Goal: Task Accomplishment & Management: Use online tool/utility

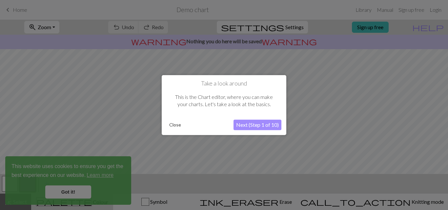
click at [173, 124] on button "Close" at bounding box center [175, 125] width 17 height 10
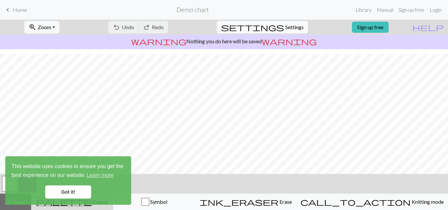
scroll to position [5, 0]
click at [67, 191] on link "Got it!" at bounding box center [68, 192] width 46 height 13
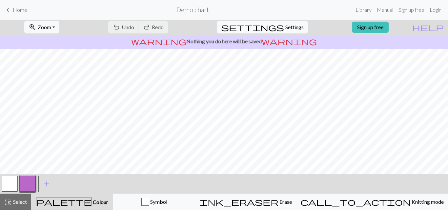
click at [154, 28] on div "undo Undo Undo redo Redo Redo" at bounding box center [138, 27] width 70 height 15
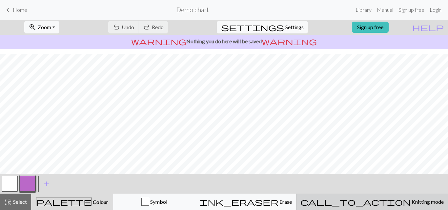
click at [411, 204] on span "Knitting mode" at bounding box center [427, 202] width 33 height 6
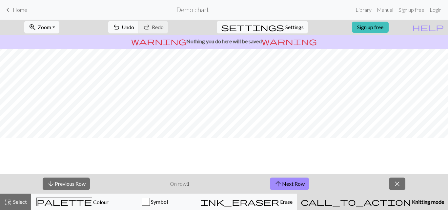
scroll to position [0, 0]
click at [20, 202] on span "Select" at bounding box center [19, 202] width 15 height 6
click at [71, 185] on button "arrow_downward Previous Row" at bounding box center [66, 184] width 47 height 12
click at [292, 186] on button "arrow_upward Next Row" at bounding box center [289, 184] width 39 height 12
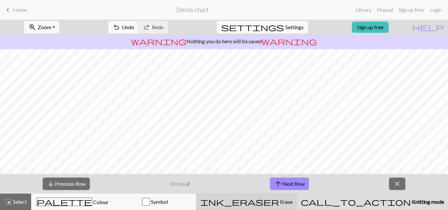
click at [293, 201] on span "Erase" at bounding box center [285, 202] width 13 height 6
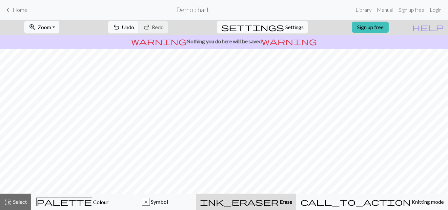
click at [292, 201] on span "Erase" at bounding box center [285, 202] width 13 height 6
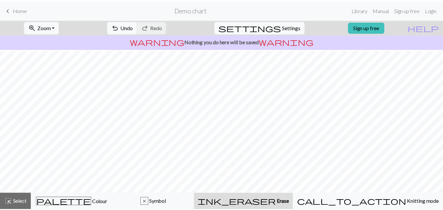
scroll to position [87, 0]
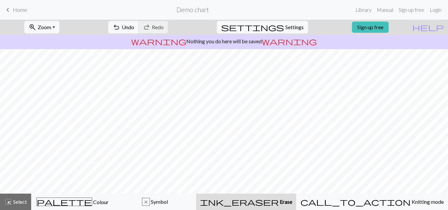
click at [292, 202] on span "Erase" at bounding box center [285, 202] width 13 height 6
drag, startPoint x: 296, startPoint y: 189, endPoint x: 380, endPoint y: 26, distance: 183.8
click at [380, 26] on link "Sign up free" at bounding box center [370, 27] width 37 height 11
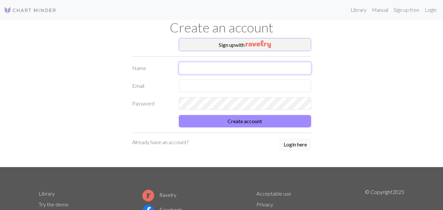
click at [204, 71] on input "text" at bounding box center [245, 68] width 133 height 12
type input "[PERSON_NAME]"
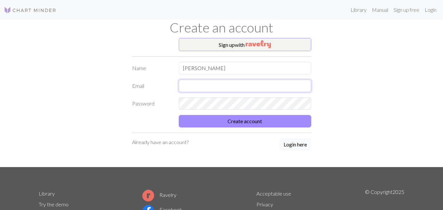
click at [199, 82] on input "text" at bounding box center [245, 86] width 133 height 12
type input "[EMAIL_ADDRESS][DOMAIN_NAME]"
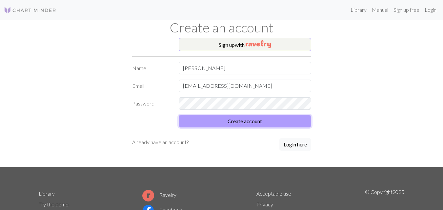
click at [245, 123] on button "Create account" at bounding box center [245, 121] width 133 height 12
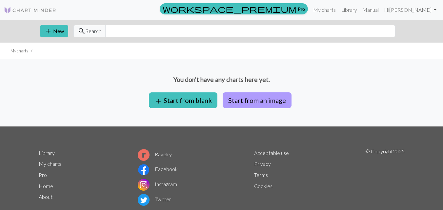
click at [254, 96] on button "Start from an image" at bounding box center [257, 101] width 69 height 16
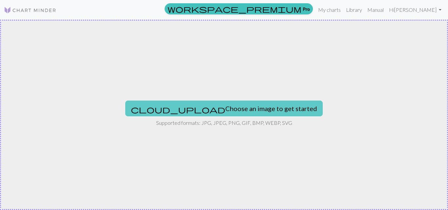
click at [229, 109] on button "cloud_upload Choose an image to get started" at bounding box center [224, 109] width 198 height 16
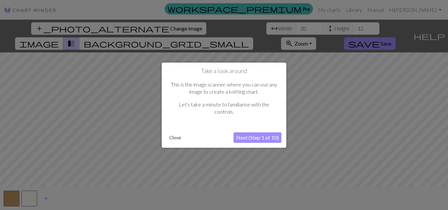
click at [247, 138] on button "Next (Step 1 of 10)" at bounding box center [258, 138] width 48 height 11
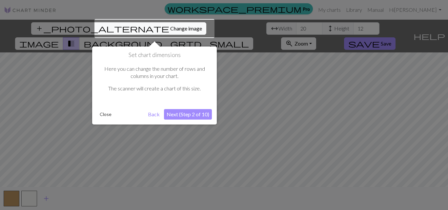
click at [187, 113] on button "Next (Step 2 of 10)" at bounding box center [188, 114] width 48 height 11
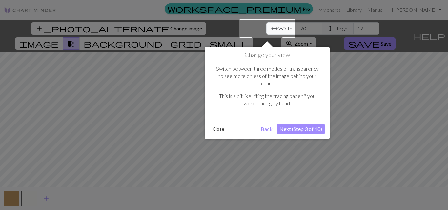
click at [292, 125] on button "Next (Step 3 of 10)" at bounding box center [301, 129] width 48 height 11
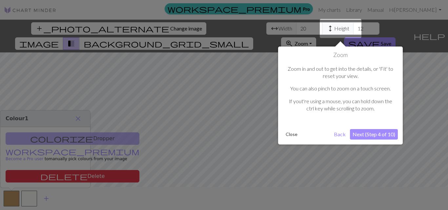
click at [117, 30] on div at bounding box center [224, 105] width 448 height 210
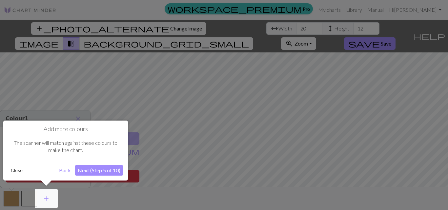
click at [265, 29] on div at bounding box center [224, 105] width 448 height 210
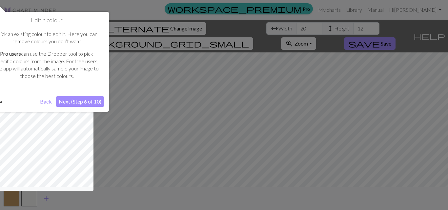
click at [79, 103] on button "Next (Step 6 of 10)" at bounding box center [80, 101] width 48 height 11
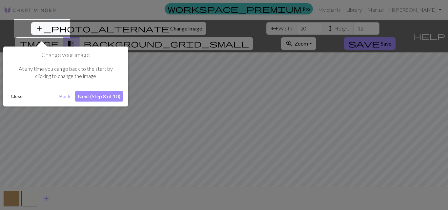
click at [99, 100] on button "Next (Step 8 of 10)" at bounding box center [99, 96] width 48 height 11
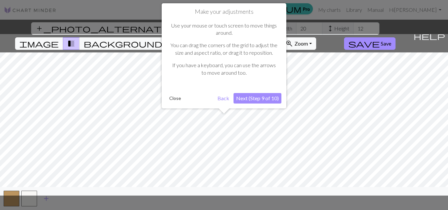
click at [251, 100] on button "Next (Step 9 of 10)" at bounding box center [258, 98] width 48 height 11
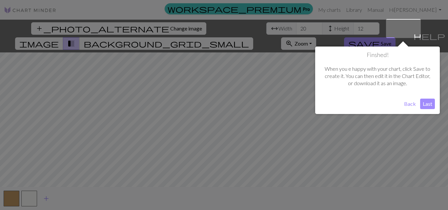
click at [410, 104] on button "Back" at bounding box center [410, 104] width 17 height 11
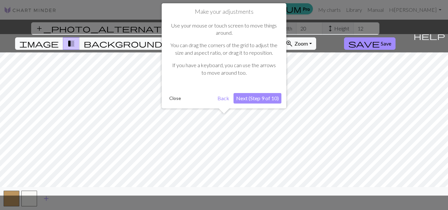
click at [221, 99] on button "Back" at bounding box center [223, 98] width 17 height 11
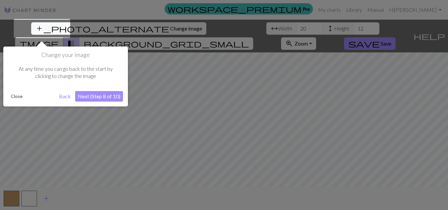
click at [64, 100] on button "Back" at bounding box center [64, 96] width 17 height 11
click at [64, 97] on button "Back" at bounding box center [64, 96] width 17 height 11
click at [107, 98] on button "Next (Step 8 of 10)" at bounding box center [99, 96] width 48 height 11
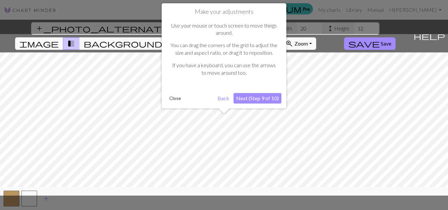
click at [227, 99] on button "Back" at bounding box center [223, 98] width 17 height 11
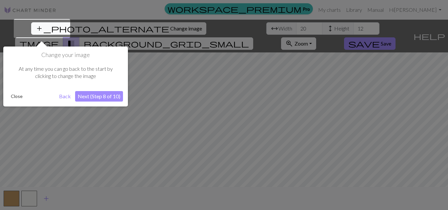
click at [64, 97] on button "Back" at bounding box center [64, 96] width 17 height 11
click at [19, 96] on button "Close" at bounding box center [16, 97] width 17 height 10
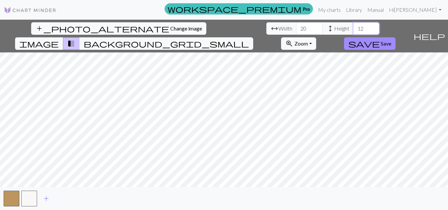
click at [353, 34] on input "12" at bounding box center [366, 28] width 26 height 12
type input "10"
click at [59, 39] on span "image" at bounding box center [38, 43] width 39 height 9
click at [75, 39] on span "transition_fade" at bounding box center [71, 43] width 8 height 9
click at [59, 39] on span "image" at bounding box center [38, 43] width 39 height 9
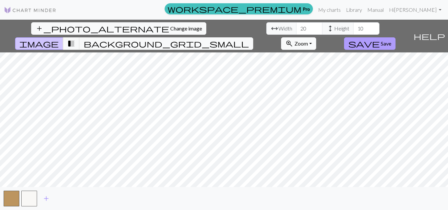
click at [391, 40] on span "Save" at bounding box center [386, 43] width 11 height 6
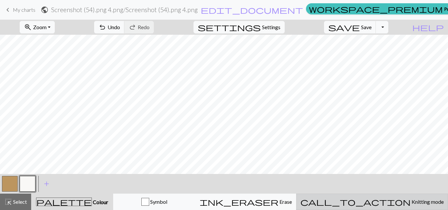
click at [411, 203] on span "Knitting mode" at bounding box center [427, 202] width 33 height 6
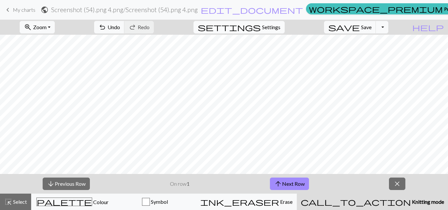
click at [281, 24] on span "Settings" at bounding box center [271, 27] width 18 height 8
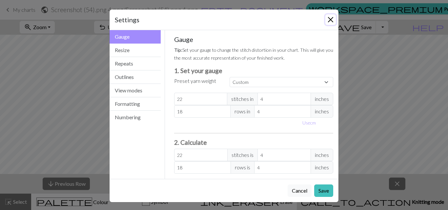
click at [333, 17] on button "Close" at bounding box center [331, 19] width 11 height 11
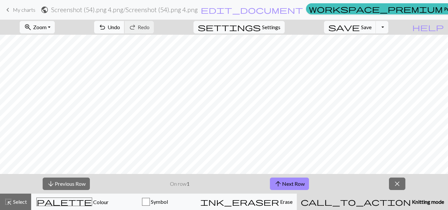
click at [120, 27] on span "Undo" at bounding box center [114, 27] width 12 height 6
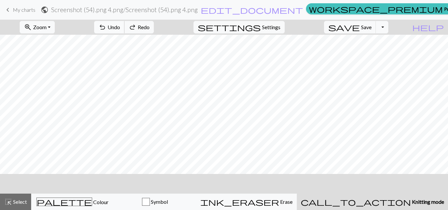
click at [120, 27] on span "Undo" at bounding box center [114, 27] width 12 height 6
